Goal: Task Accomplishment & Management: Manage account settings

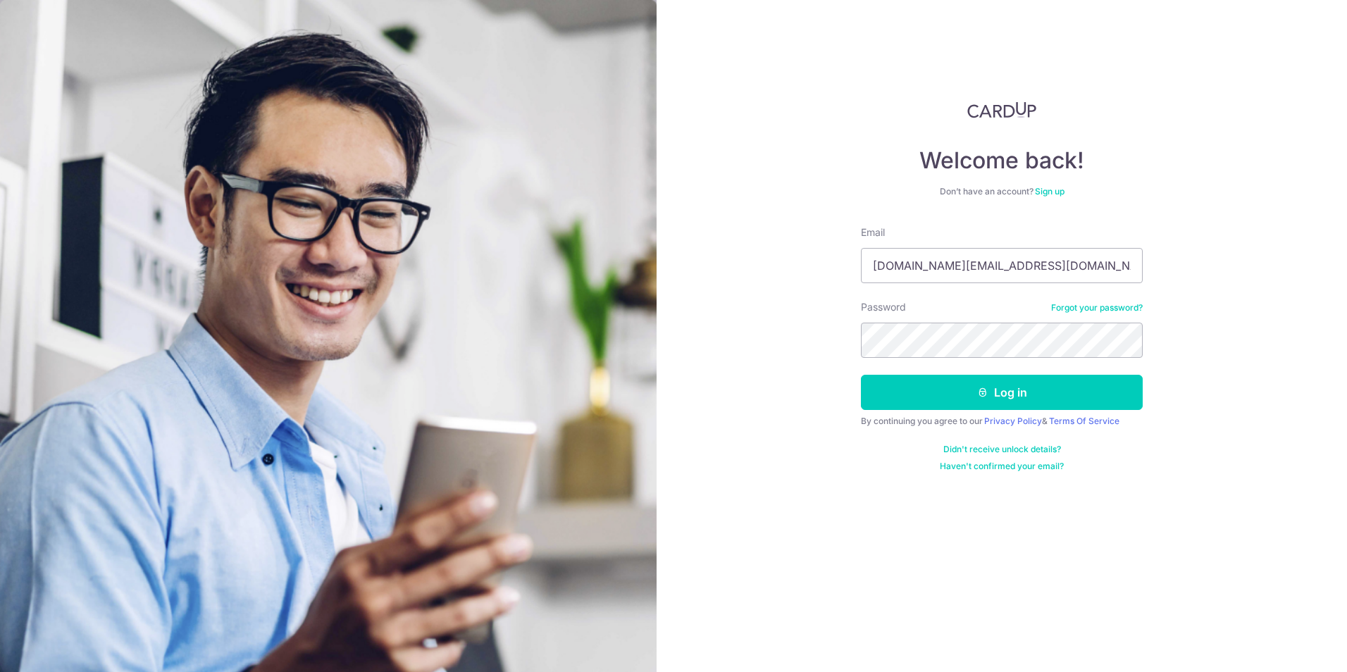
type input "[DOMAIN_NAME][EMAIL_ADDRESS][DOMAIN_NAME]"
click at [1032, 384] on button "Log in" at bounding box center [1002, 392] width 282 height 35
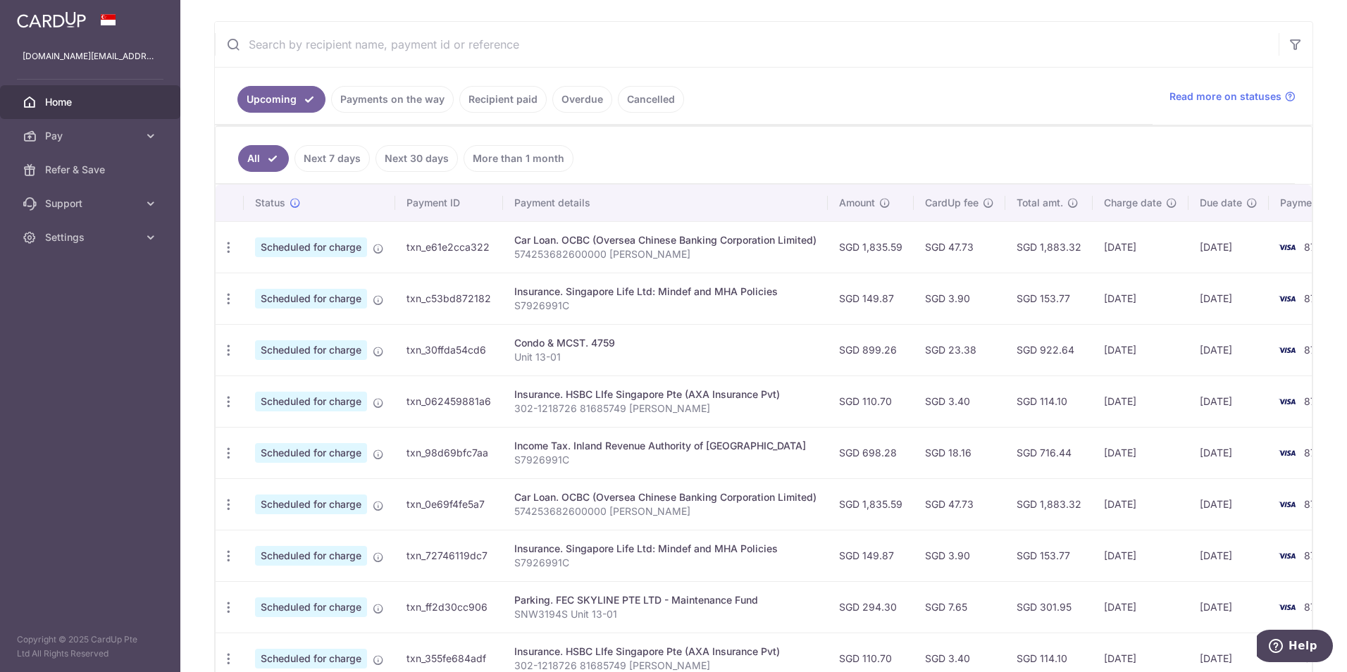
scroll to position [282, 0]
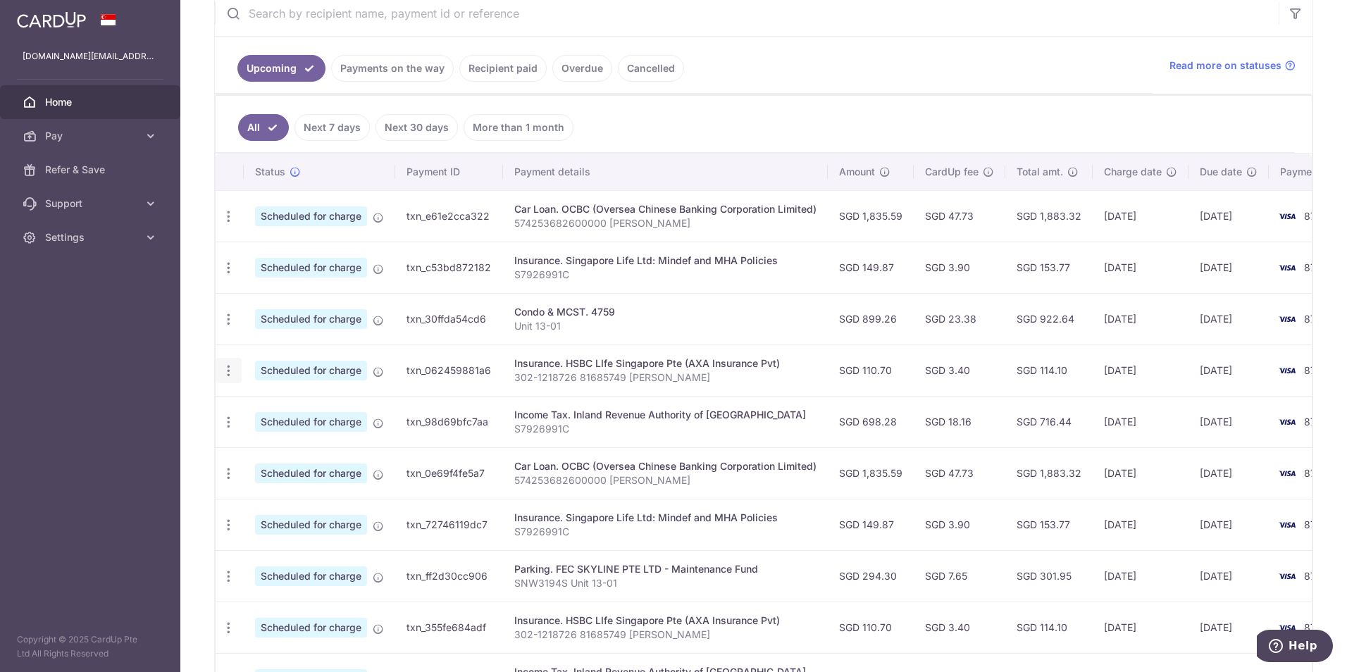
click at [230, 366] on icon "button" at bounding box center [228, 370] width 15 height 15
click at [265, 411] on span "Update payment" at bounding box center [304, 409] width 96 height 17
radio input "true"
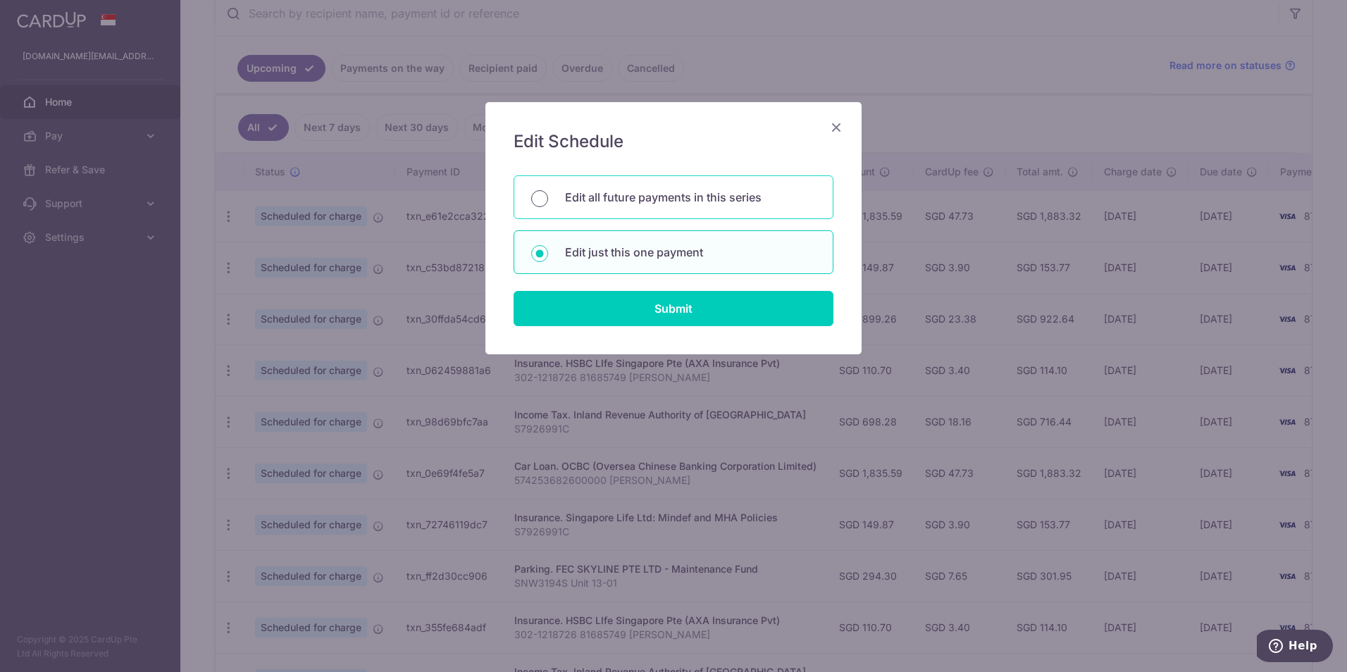
click at [543, 195] on input "Edit all future payments in this series" at bounding box center [539, 198] width 17 height 17
radio input "true"
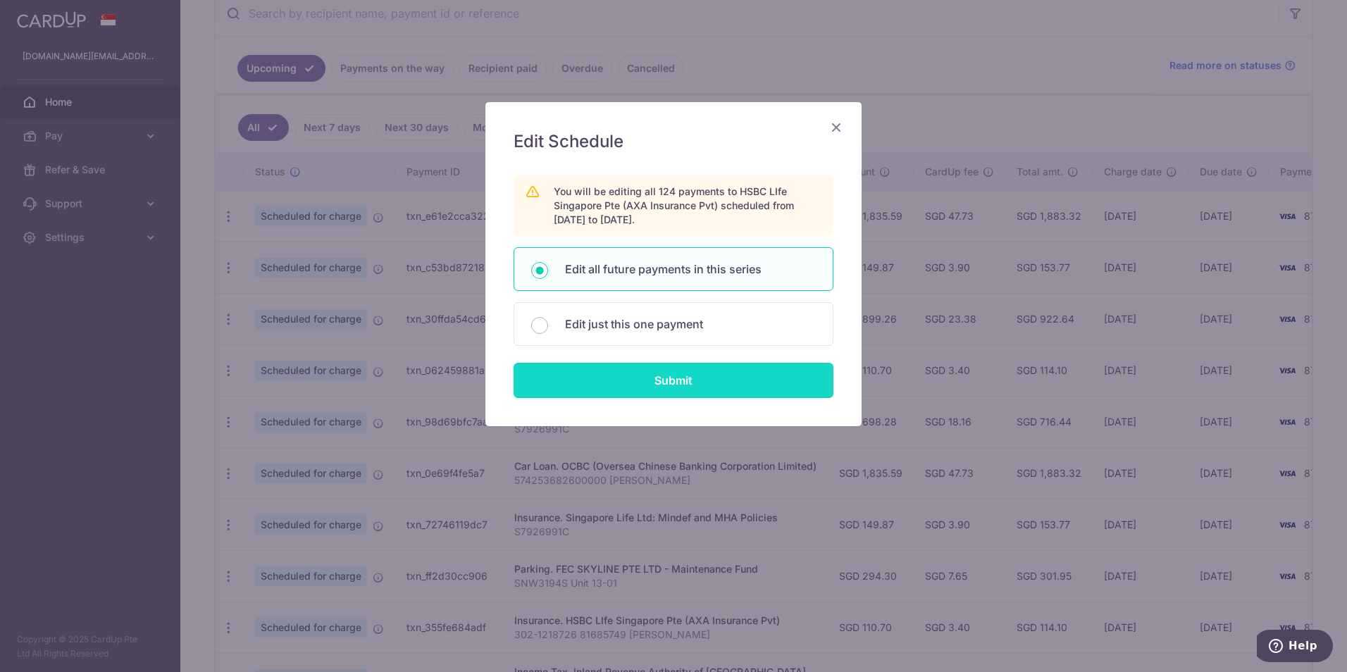
click at [649, 379] on input "Submit" at bounding box center [673, 380] width 320 height 35
radio input "true"
type input "110.70"
type input "302-1218726 81685749 [PERSON_NAME]"
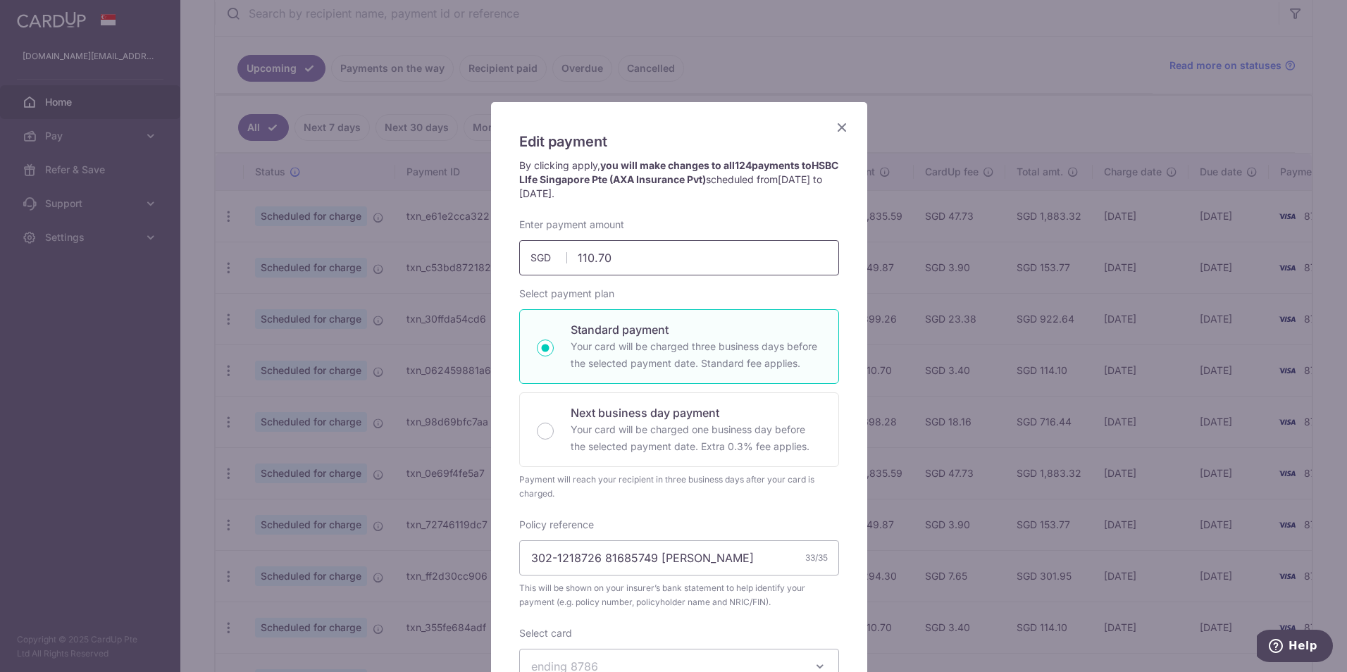
click at [580, 260] on input "110.70" at bounding box center [679, 257] width 320 height 35
type input "160.40"
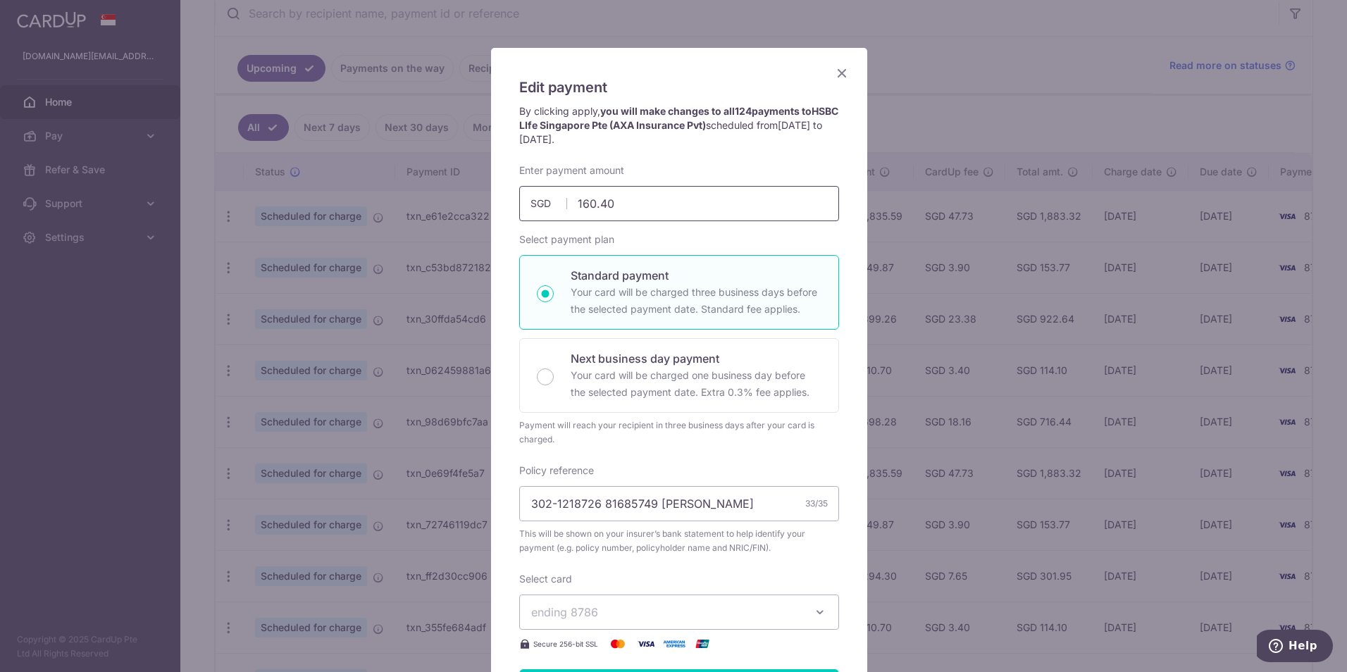
scroll to position [211, 0]
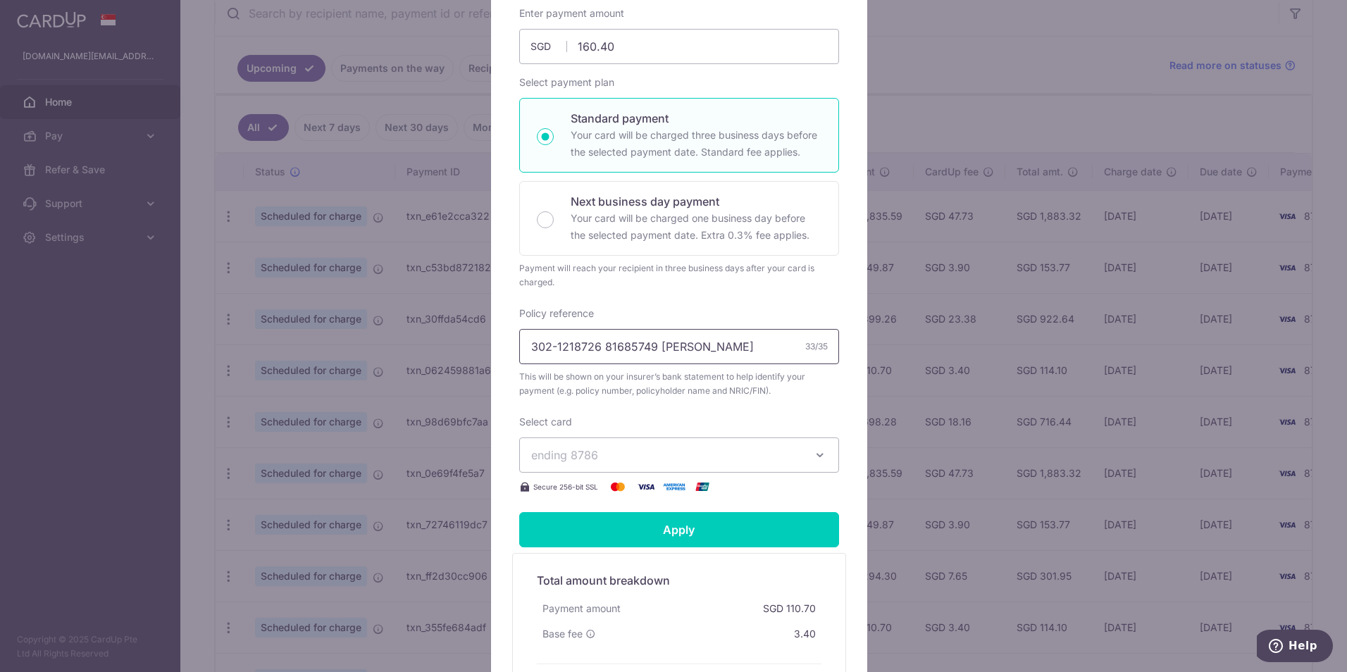
click at [592, 344] on input "302-1218726 81685749 [PERSON_NAME]" at bounding box center [679, 346] width 320 height 35
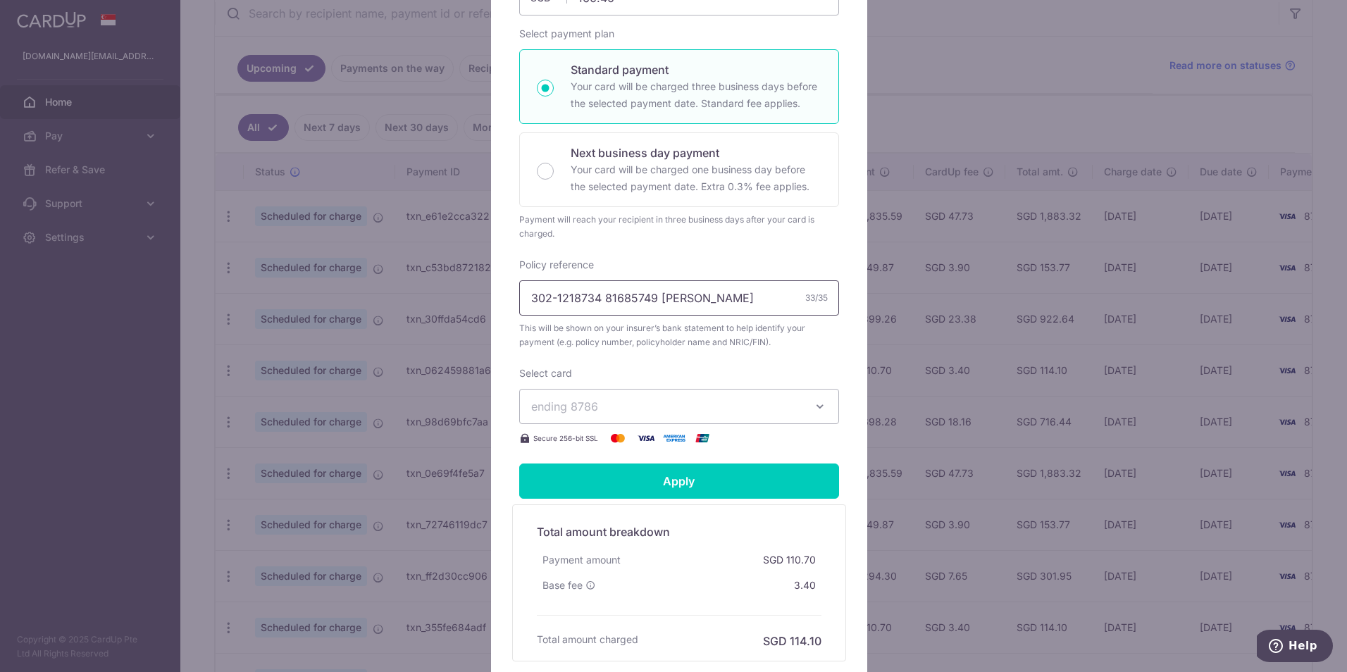
scroll to position [282, 0]
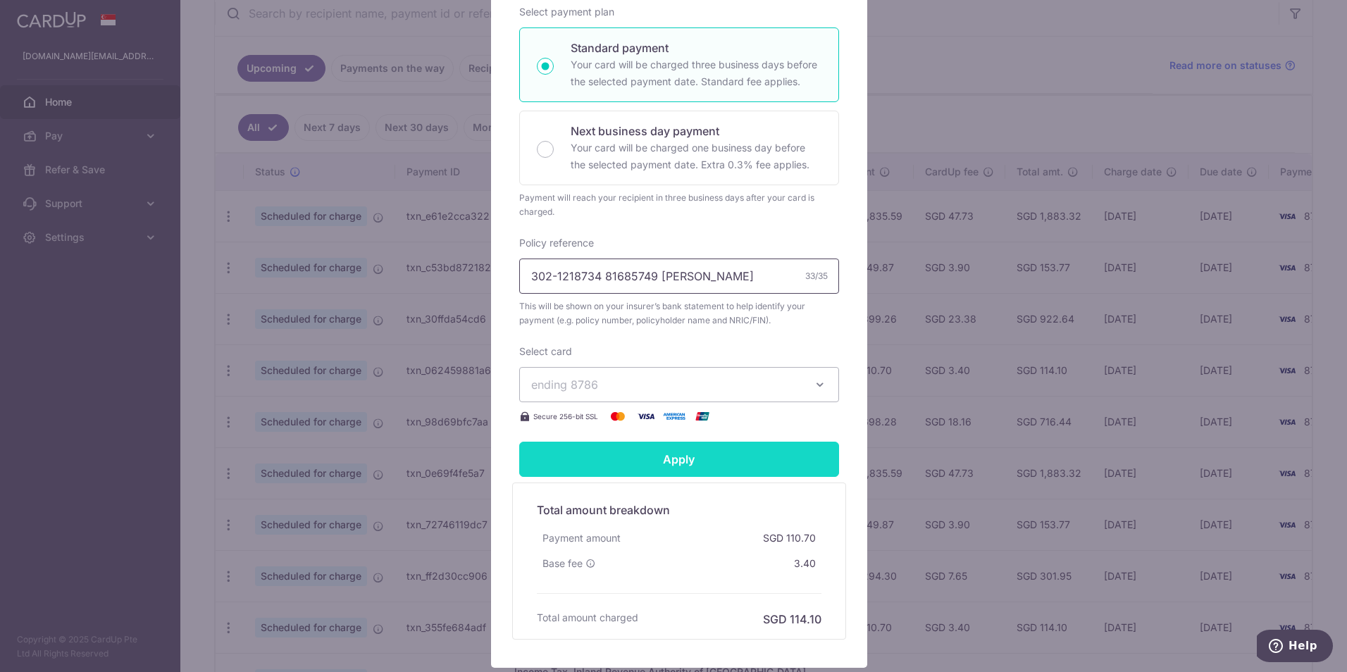
type input "302-1218734 81685749 [PERSON_NAME]"
click at [674, 458] on input "Apply" at bounding box center [679, 459] width 320 height 35
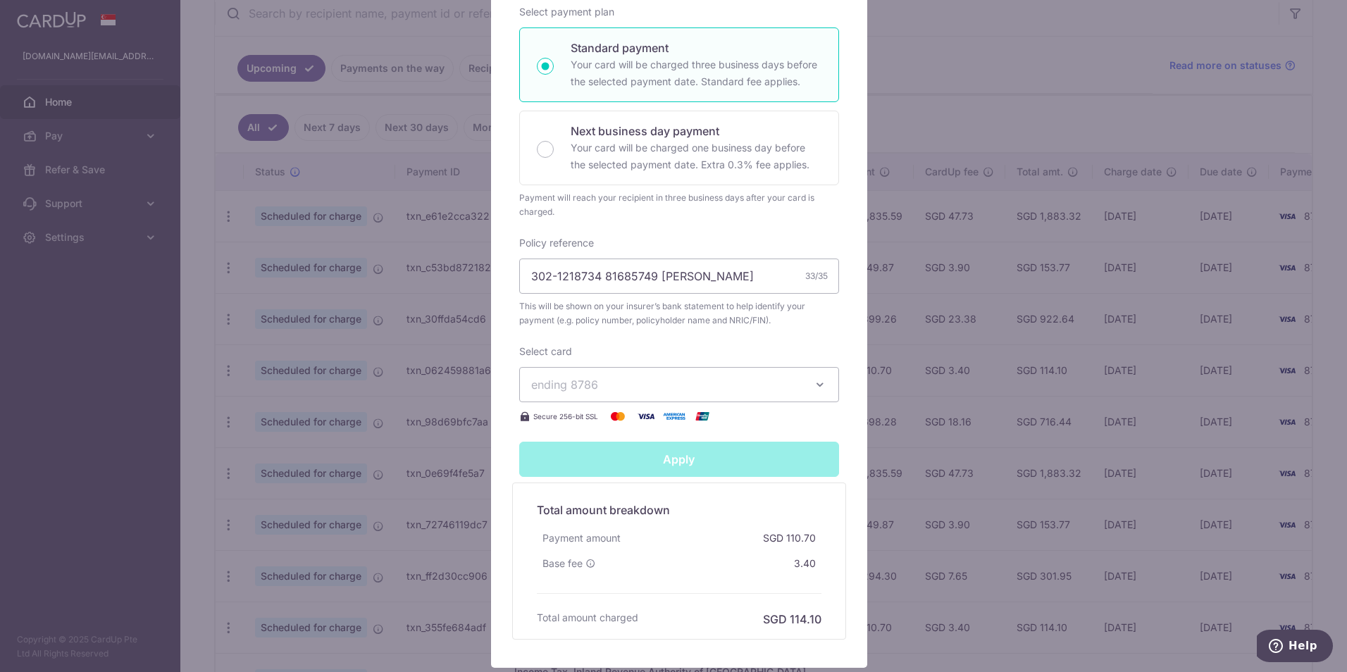
type input "Successfully Applied"
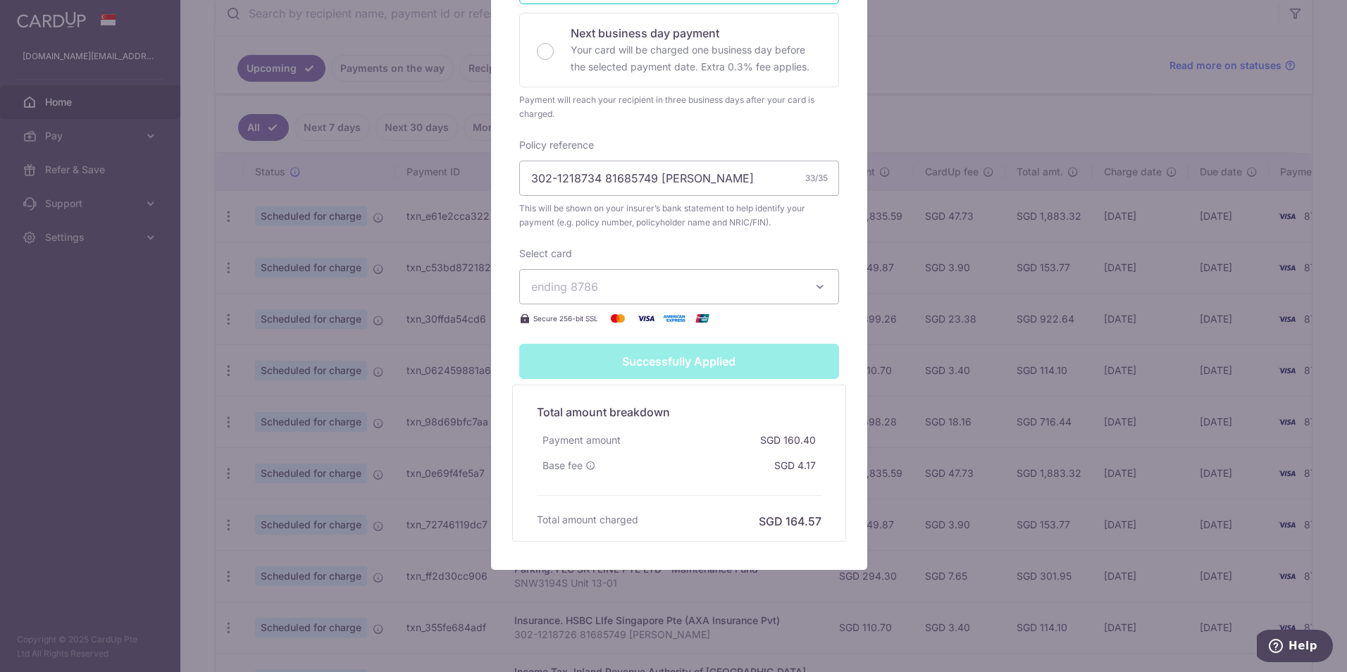
scroll to position [0, 0]
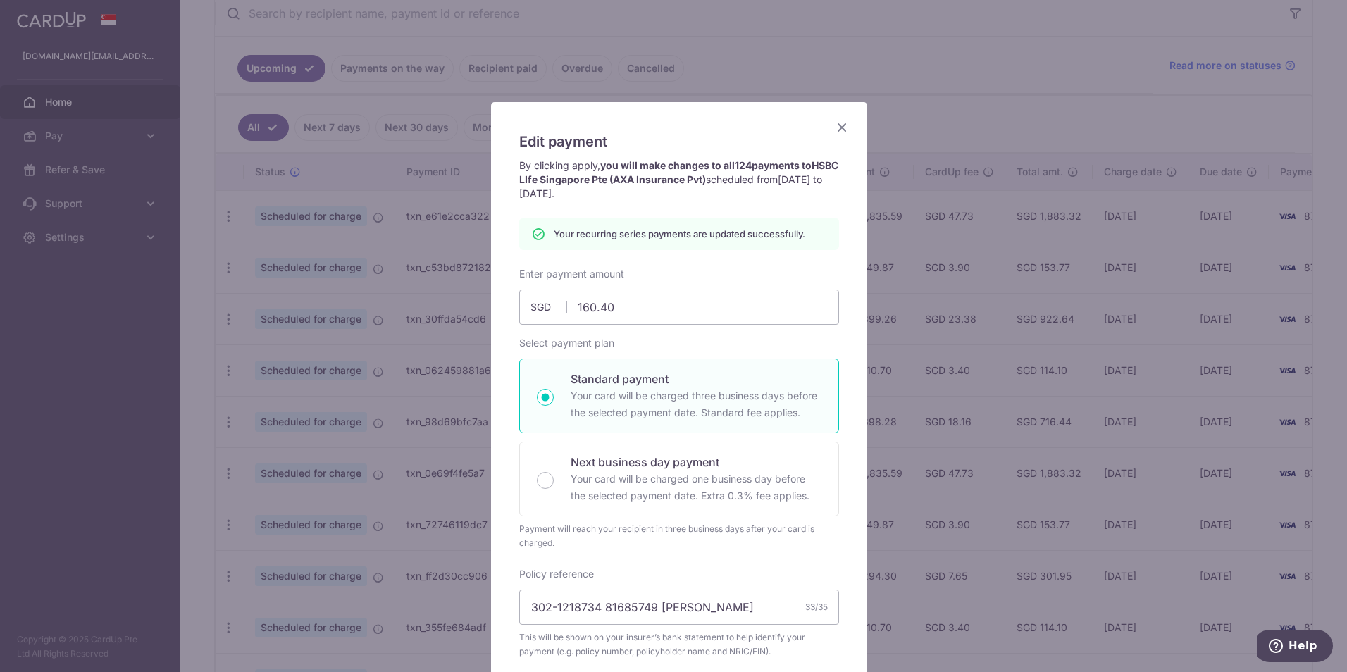
click at [837, 130] on icon "Close" at bounding box center [841, 127] width 17 height 18
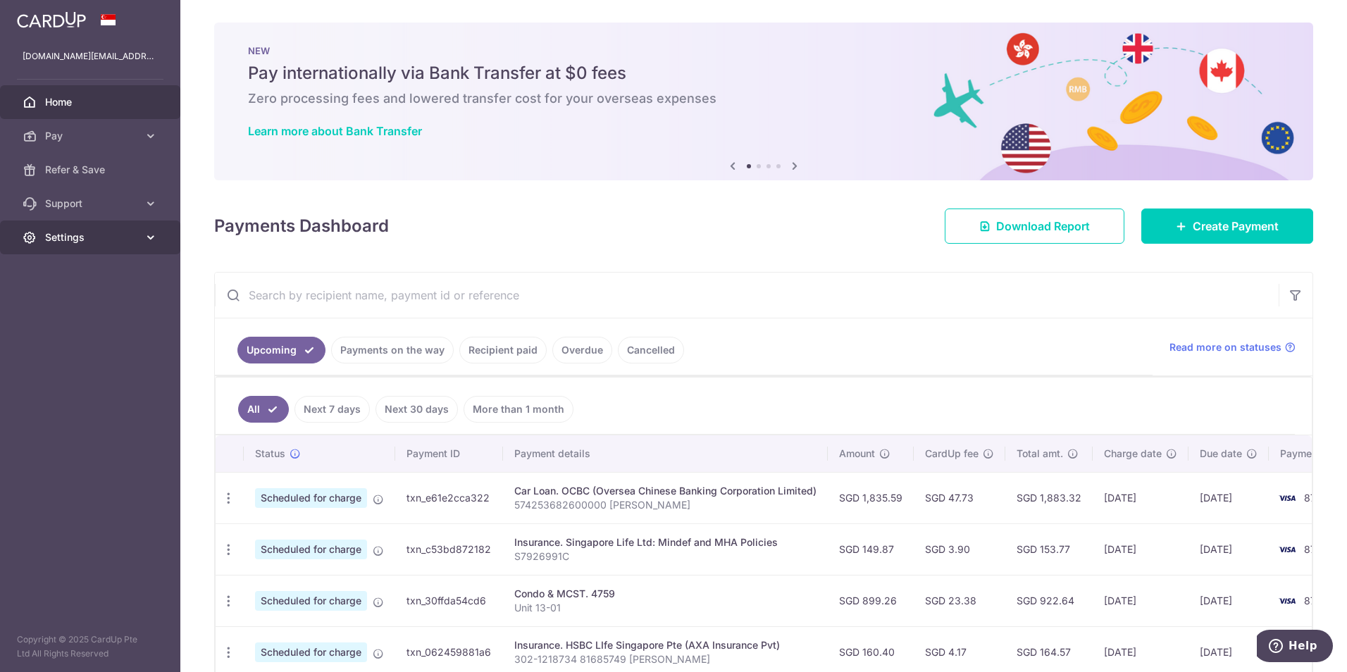
click at [137, 242] on span "Settings" at bounding box center [91, 237] width 93 height 14
click at [131, 299] on span "Logout" at bounding box center [91, 305] width 93 height 14
